Goal: Transaction & Acquisition: Book appointment/travel/reservation

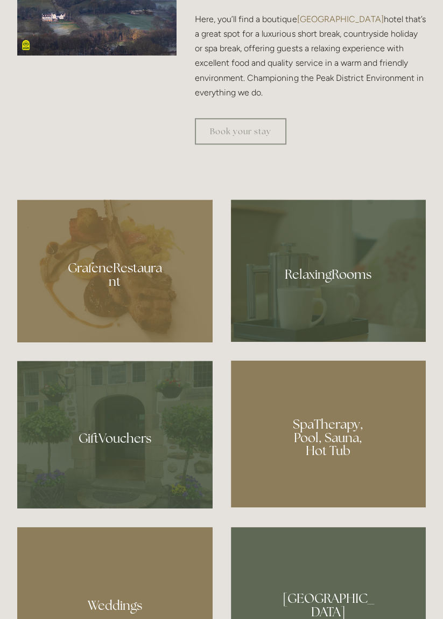
scroll to position [686, 0]
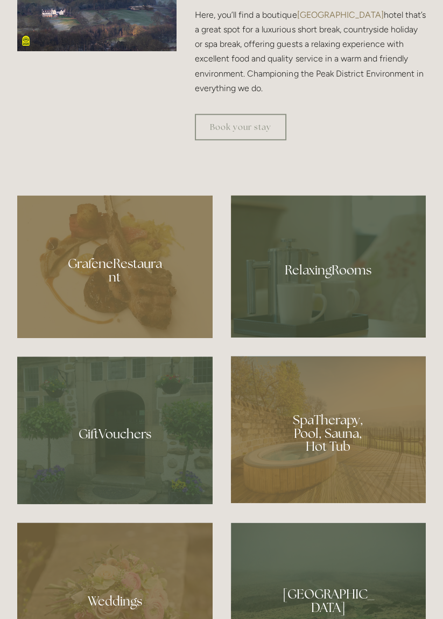
click at [335, 337] on div at bounding box center [329, 266] width 196 height 142
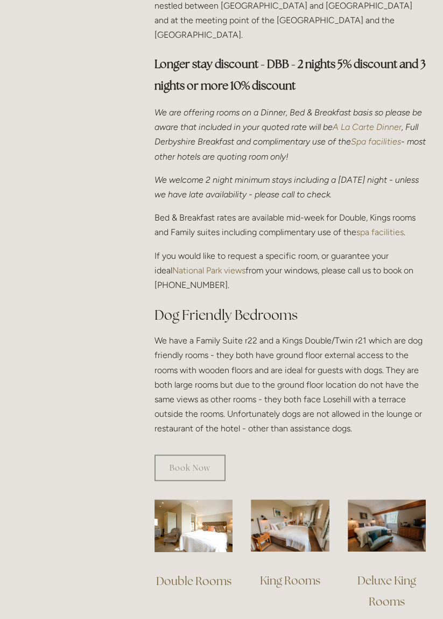
scroll to position [392, 0]
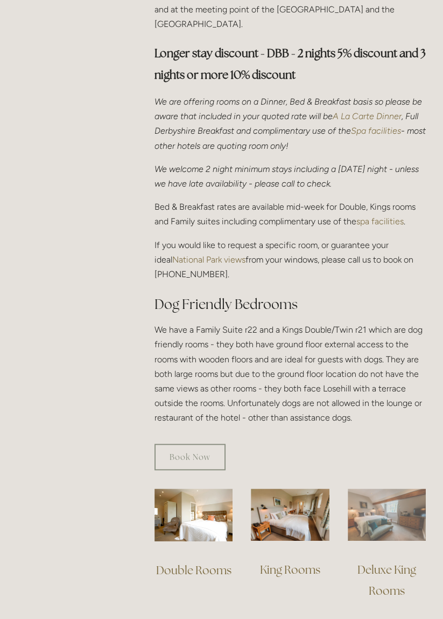
click at [398, 513] on img at bounding box center [387, 514] width 78 height 52
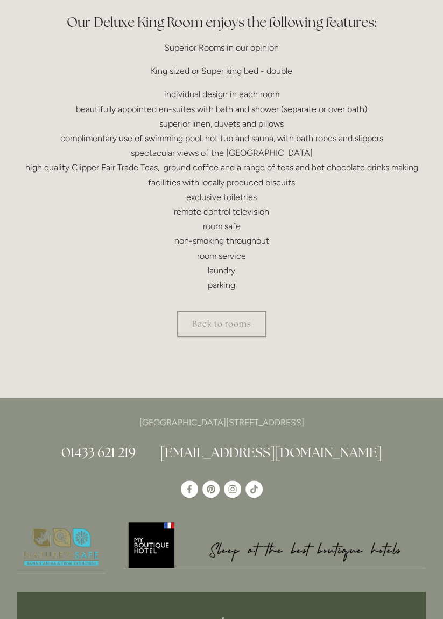
scroll to position [339, 0]
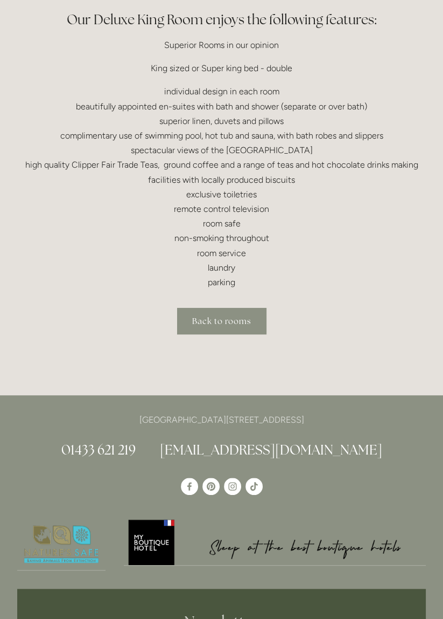
click at [234, 317] on link "Back to rooms" at bounding box center [221, 321] width 89 height 26
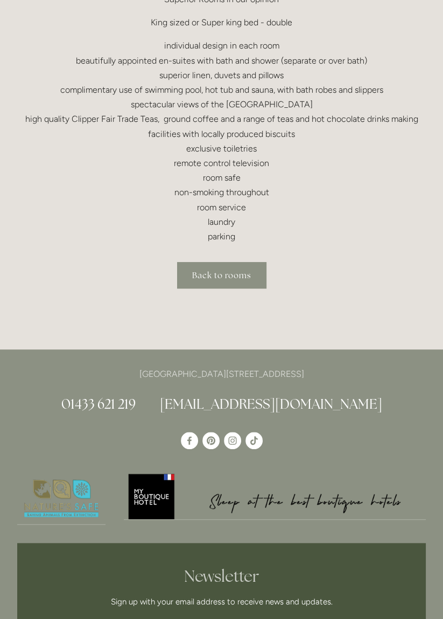
scroll to position [391, 0]
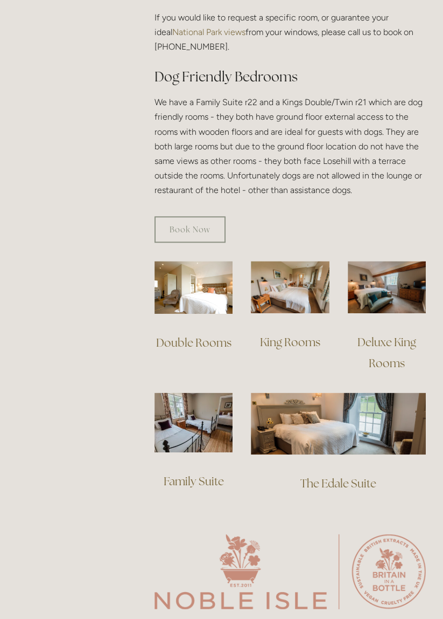
scroll to position [620, 0]
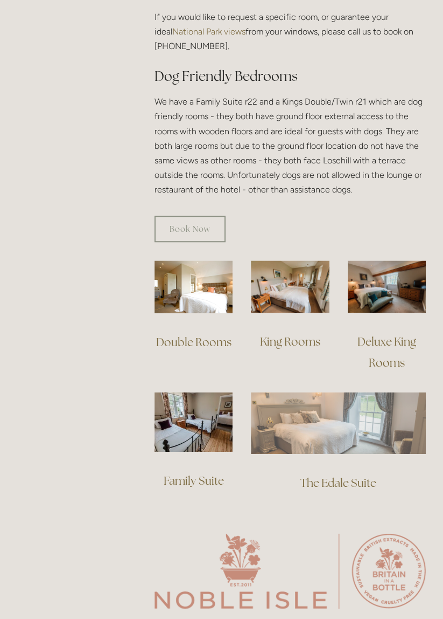
click at [352, 425] on img at bounding box center [338, 422] width 175 height 61
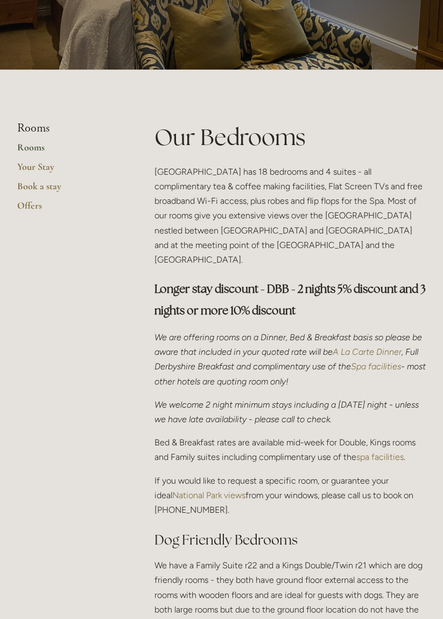
scroll to position [0, 0]
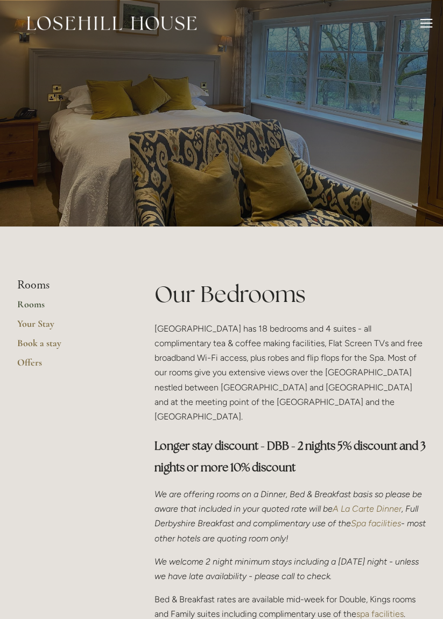
click at [427, 19] on div at bounding box center [427, 19] width 12 height 1
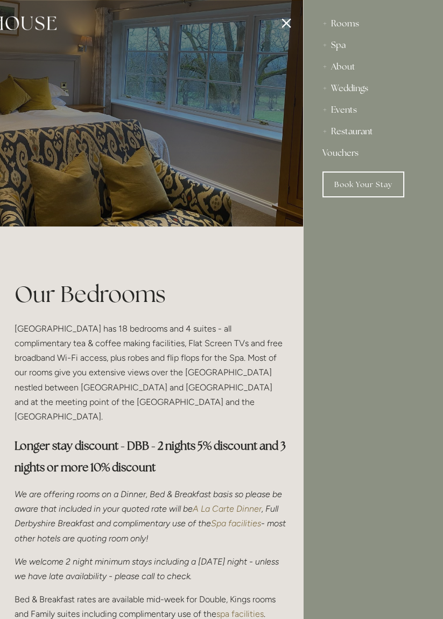
click at [359, 128] on div "Restaurant" at bounding box center [373, 132] width 101 height 22
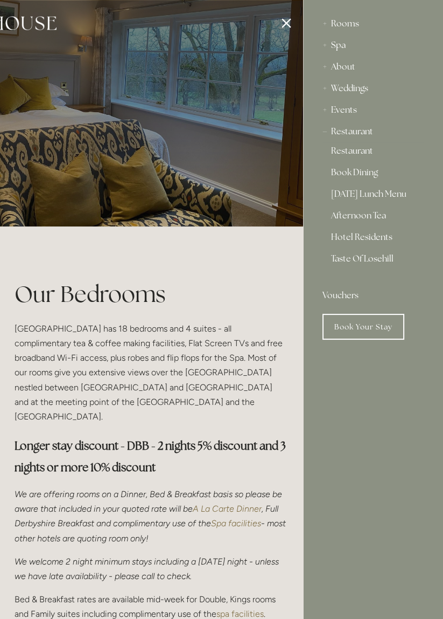
click at [345, 44] on div "Spa" at bounding box center [373, 45] width 101 height 22
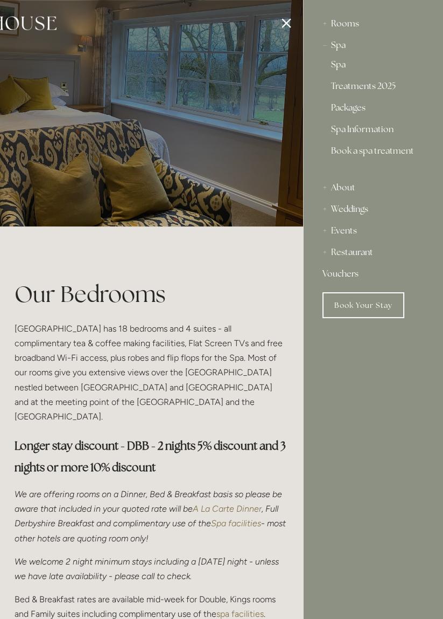
click at [345, 65] on link "Spa" at bounding box center [373, 66] width 84 height 13
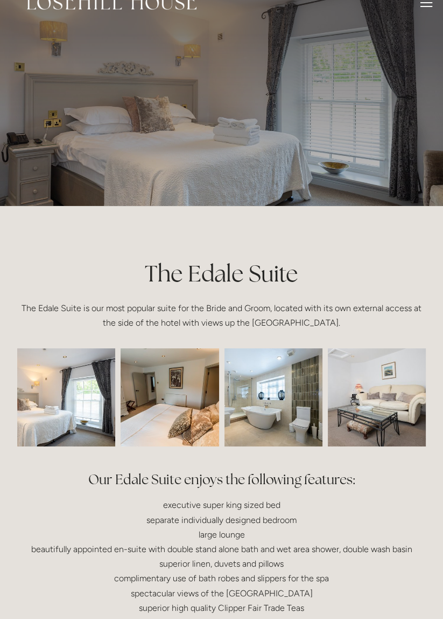
scroll to position [18, 0]
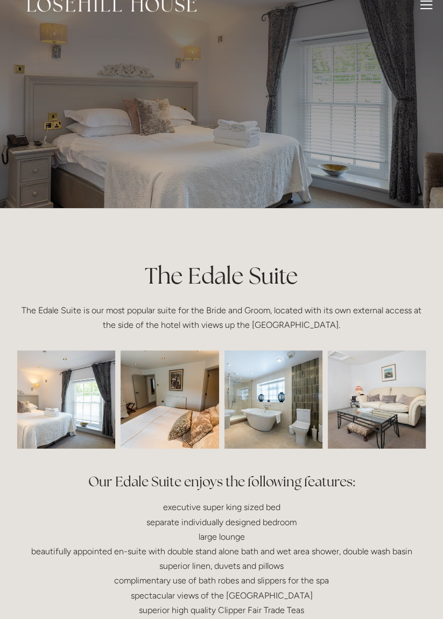
click at [188, 399] on img at bounding box center [169, 399] width 147 height 98
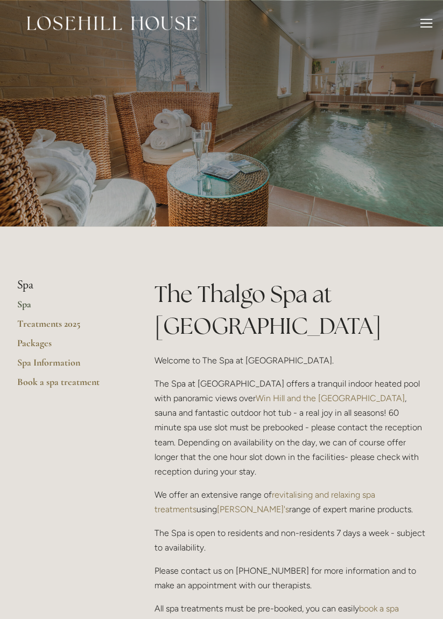
click at [428, 19] on div at bounding box center [427, 19] width 12 height 1
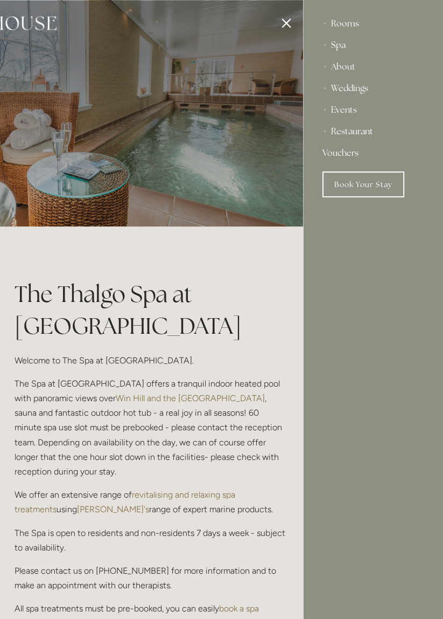
click at [365, 130] on div "Restaurant" at bounding box center [373, 132] width 101 height 22
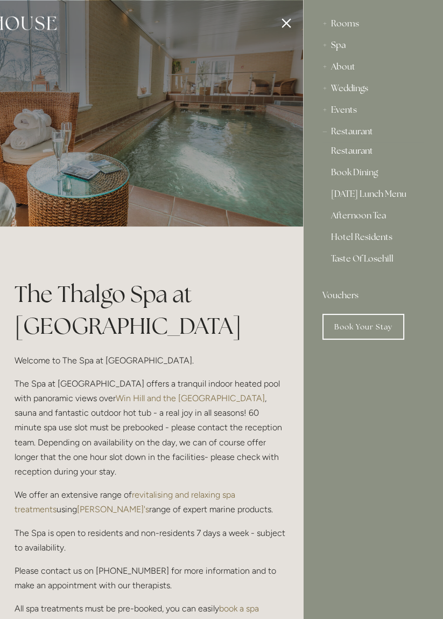
click at [357, 153] on link "Restaurant" at bounding box center [373, 153] width 84 height 13
click at [360, 152] on link "Restaurant" at bounding box center [373, 153] width 84 height 13
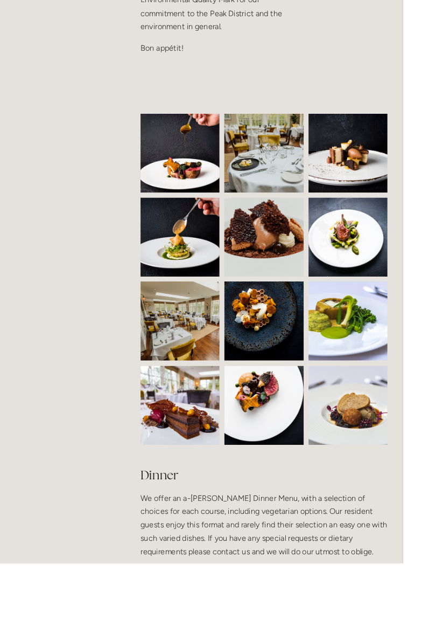
scroll to position [726, 0]
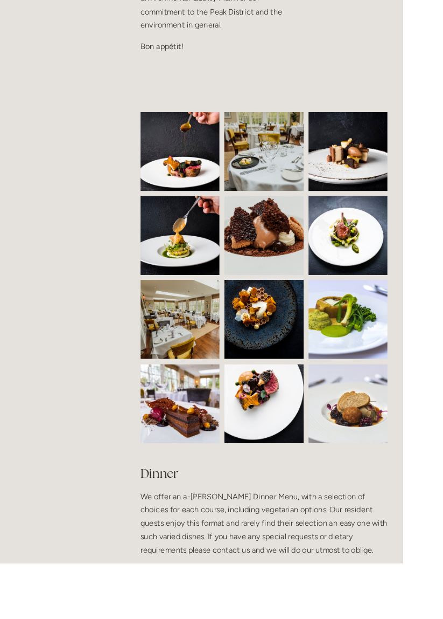
click at [302, 248] on img at bounding box center [290, 259] width 130 height 87
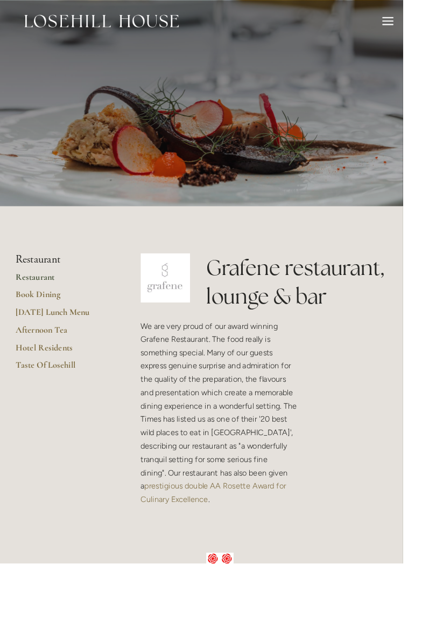
click at [431, 19] on div at bounding box center [427, 19] width 12 height 1
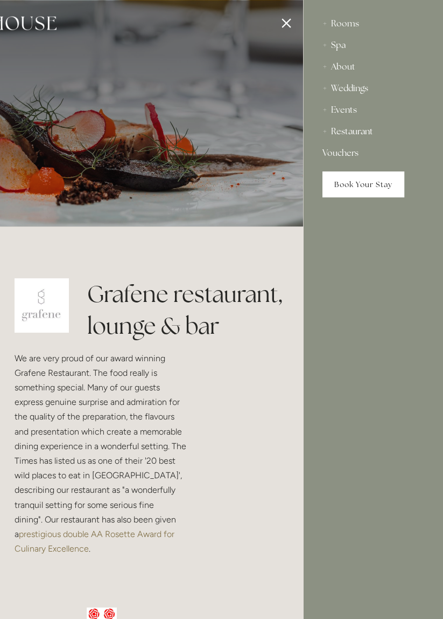
click at [386, 182] on link "Book Your Stay" at bounding box center [364, 184] width 82 height 26
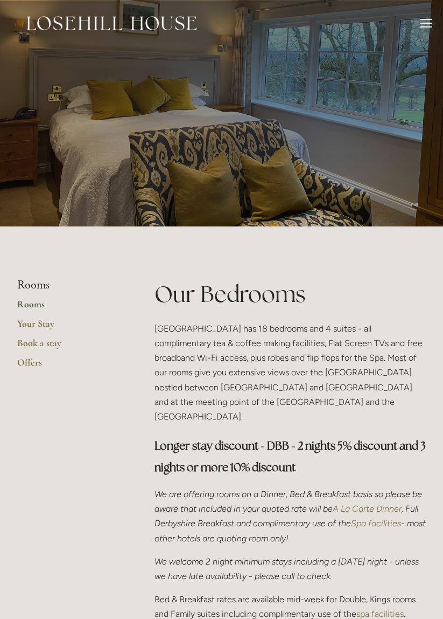
scroll to position [415, 0]
